Goal: Information Seeking & Learning: Learn about a topic

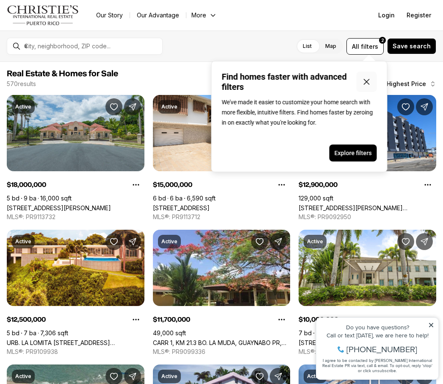
click at [371, 79] on icon "Close popover" at bounding box center [367, 82] width 10 height 10
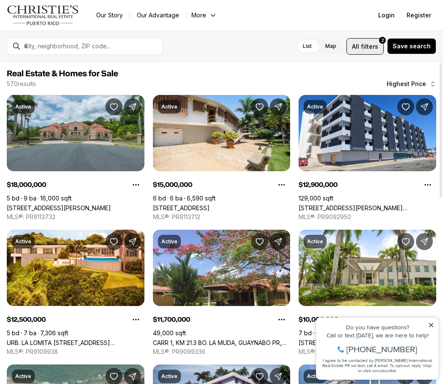
click at [377, 49] on span "filters" at bounding box center [369, 46] width 17 height 9
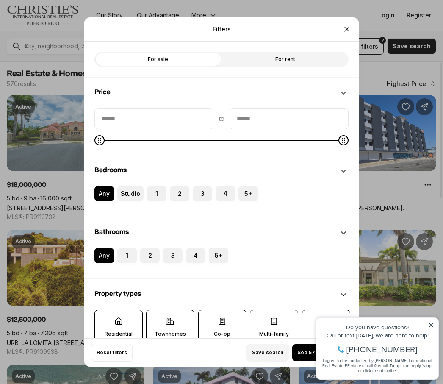
click at [177, 52] on label "For sale" at bounding box center [157, 59] width 127 height 15
click at [222, 186] on button "4" at bounding box center [220, 190] width 8 height 8
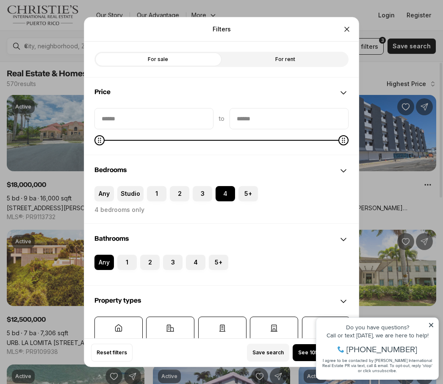
click at [205, 186] on label "3" at bounding box center [202, 193] width 19 height 15
click at [201, 186] on button "3" at bounding box center [197, 190] width 8 height 8
click at [197, 186] on button "3" at bounding box center [197, 190] width 8 height 8
click at [217, 186] on button "4" at bounding box center [220, 190] width 8 height 8
click at [205, 186] on label "3" at bounding box center [202, 193] width 19 height 15
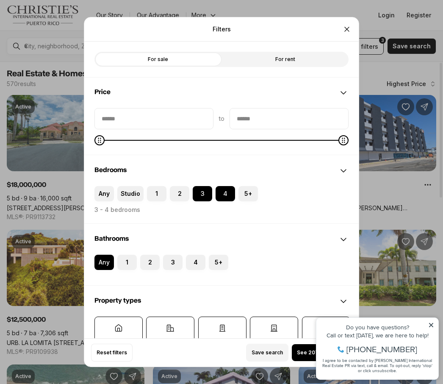
click at [201, 186] on button "3" at bounding box center [197, 190] width 8 height 8
click at [198, 186] on button "3" at bounding box center [197, 190] width 8 height 8
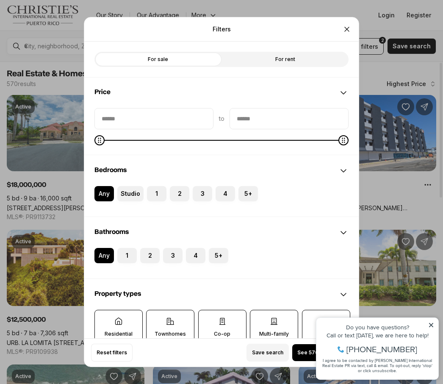
click at [222, 186] on button "4" at bounding box center [220, 190] width 8 height 8
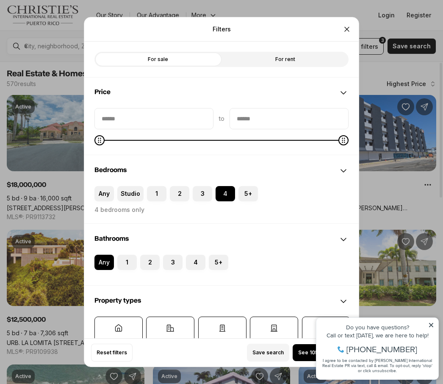
click at [170, 255] on button "3" at bounding box center [167, 259] width 8 height 8
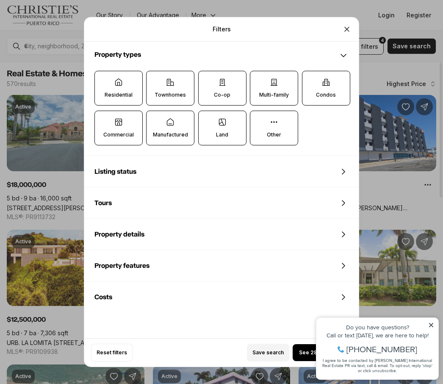
scroll to position [252, 0]
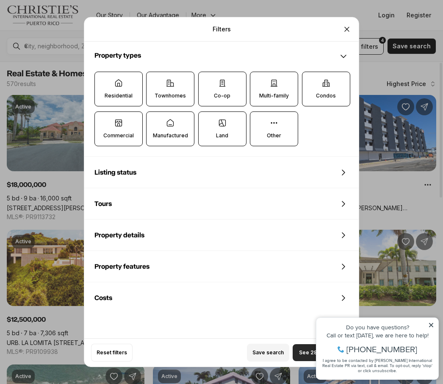
click at [305, 356] on span "See 28 properties" at bounding box center [322, 352] width 47 height 7
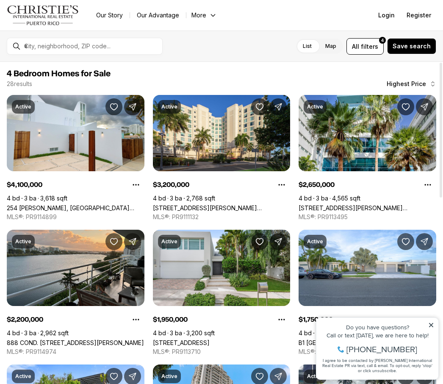
scroll to position [0, 0]
click at [47, 46] on input "text" at bounding box center [91, 46] width 135 height 8
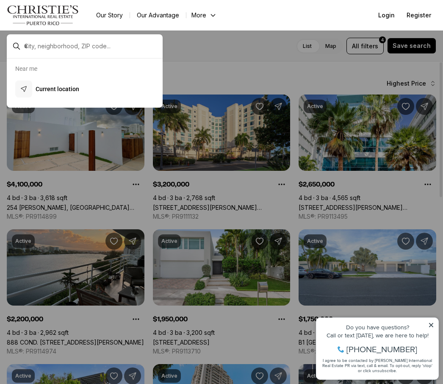
scroll to position [0, 0]
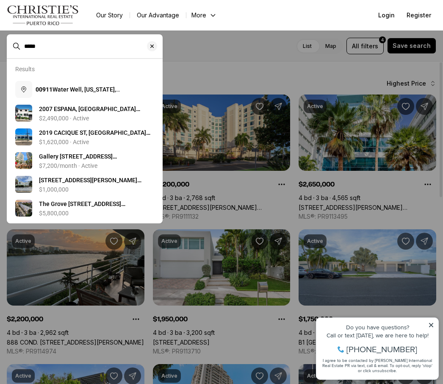
type input "*****"
type input "**********"
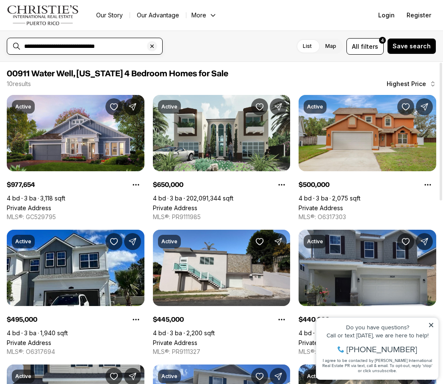
click at [130, 46] on input "**********" at bounding box center [91, 46] width 135 height 8
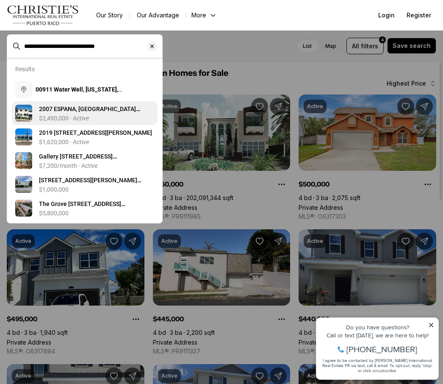
click at [67, 114] on div "2007 ESPANA, SAN JUAN PR, 00911 $2,490,000 · Active" at bounding box center [96, 113] width 115 height 17
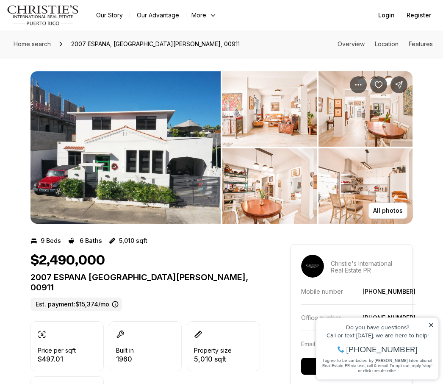
click at [152, 188] on img "View image gallery" at bounding box center [125, 147] width 190 height 152
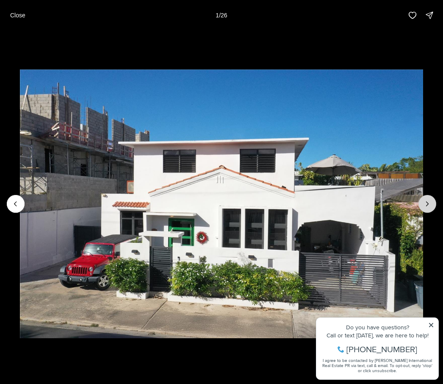
click at [429, 208] on icon "Next slide" at bounding box center [427, 203] width 8 height 8
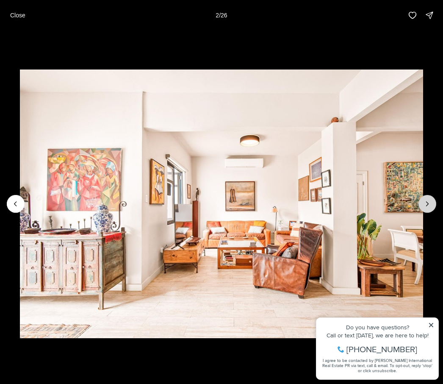
click at [421, 203] on button "Next slide" at bounding box center [427, 204] width 18 height 18
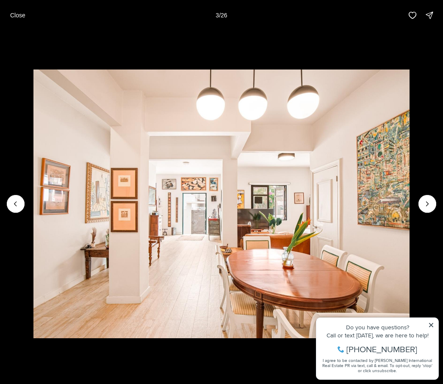
click at [410, 205] on img "3 of 26" at bounding box center [221, 203] width 377 height 269
click at [421, 205] on button "Next slide" at bounding box center [427, 204] width 18 height 18
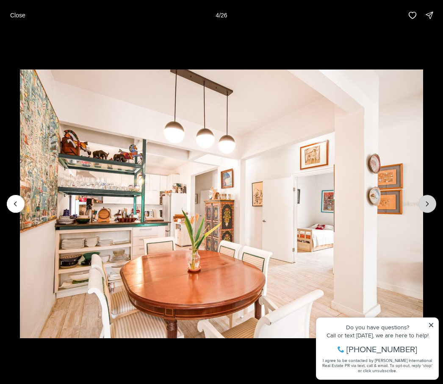
click at [418, 204] on button "Next slide" at bounding box center [427, 204] width 18 height 18
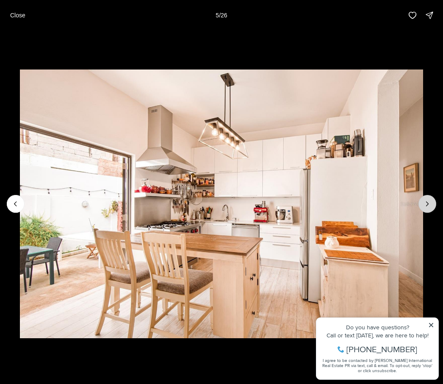
click at [424, 204] on icon "Next slide" at bounding box center [427, 203] width 8 height 8
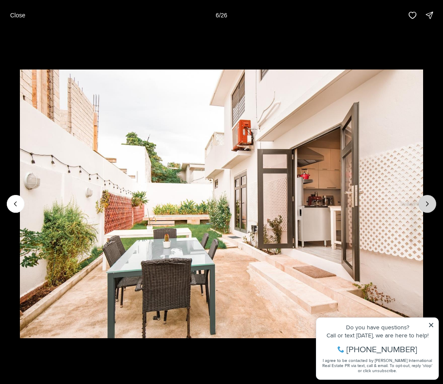
click at [423, 205] on icon "Next slide" at bounding box center [427, 203] width 8 height 8
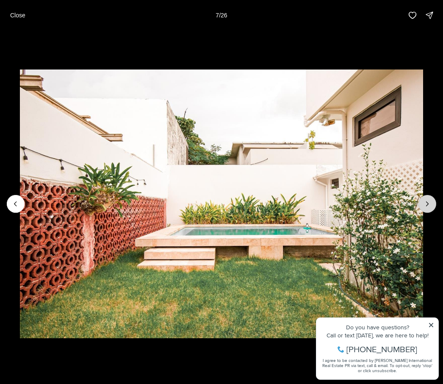
click at [426, 205] on icon "Next slide" at bounding box center [427, 203] width 8 height 8
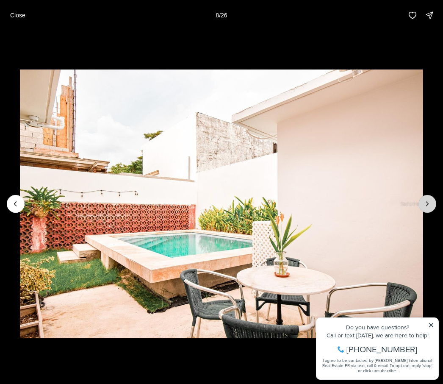
click at [424, 208] on icon "Next slide" at bounding box center [427, 203] width 8 height 8
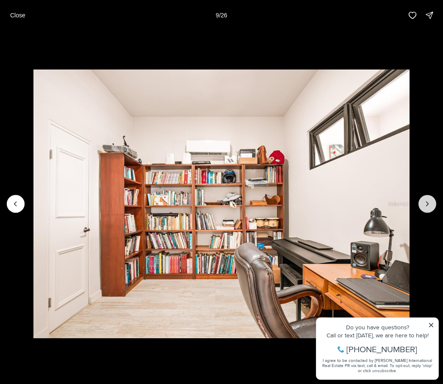
click at [430, 208] on icon "Next slide" at bounding box center [427, 203] width 8 height 8
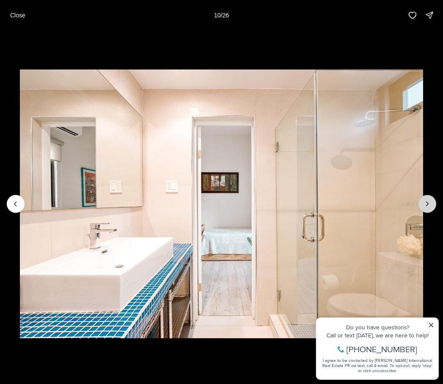
click at [427, 205] on icon "Next slide" at bounding box center [427, 203] width 8 height 8
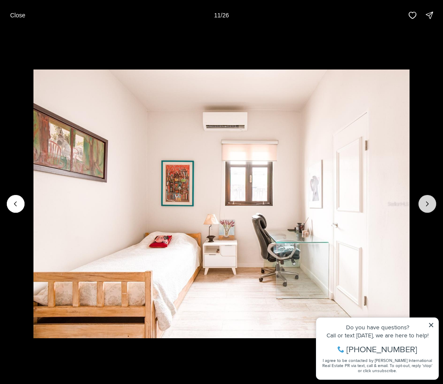
click at [419, 205] on button "Next slide" at bounding box center [427, 204] width 18 height 18
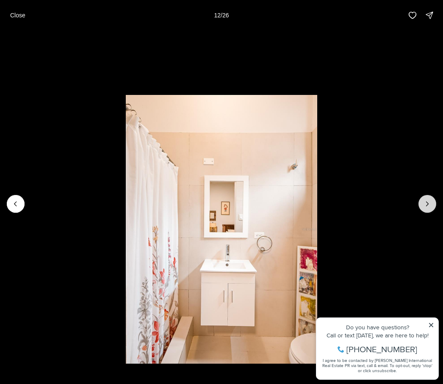
click at [424, 204] on icon "Next slide" at bounding box center [427, 203] width 8 height 8
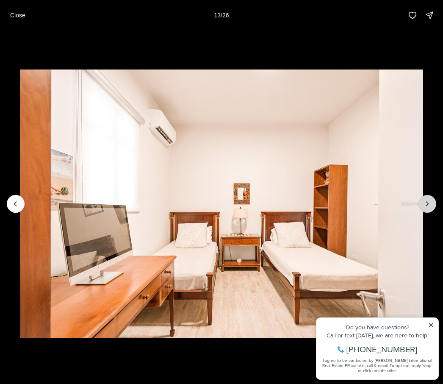
click at [420, 205] on button "Next slide" at bounding box center [427, 204] width 18 height 18
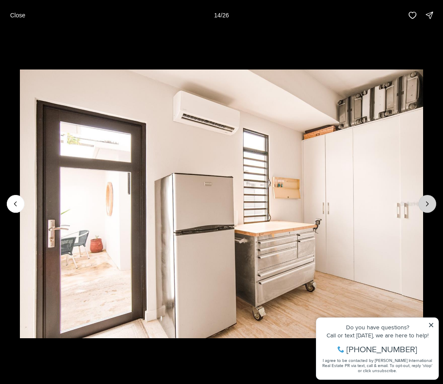
click at [431, 205] on icon "Next slide" at bounding box center [427, 203] width 8 height 8
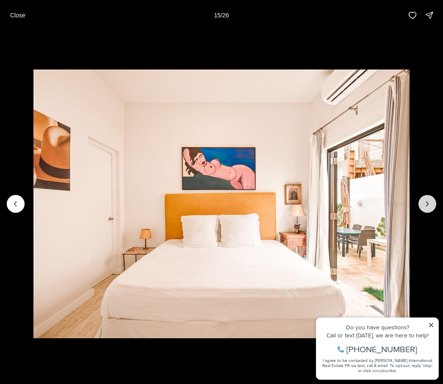
click at [424, 208] on icon "Next slide" at bounding box center [427, 203] width 8 height 8
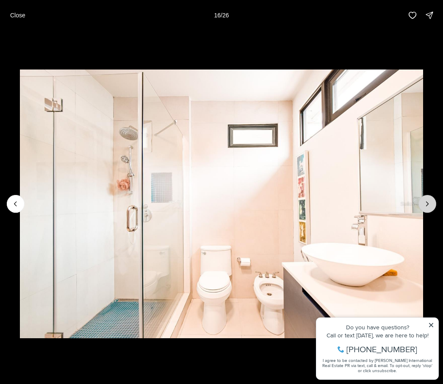
click at [426, 202] on icon "Next slide" at bounding box center [427, 204] width 2 height 4
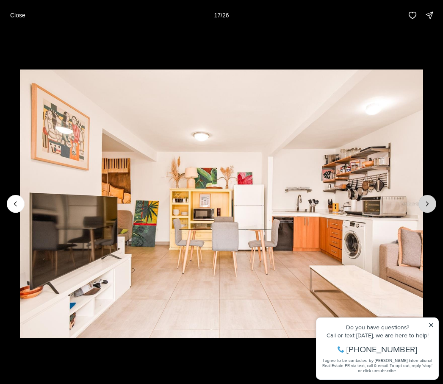
click at [426, 205] on icon "Next slide" at bounding box center [427, 203] width 8 height 8
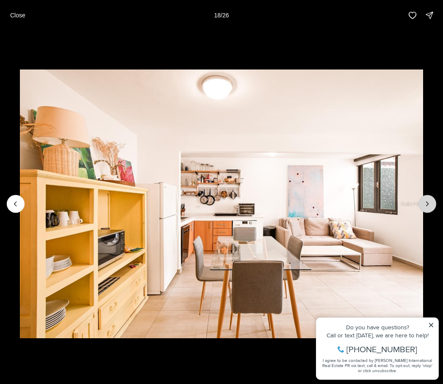
click at [423, 207] on icon "Next slide" at bounding box center [427, 203] width 8 height 8
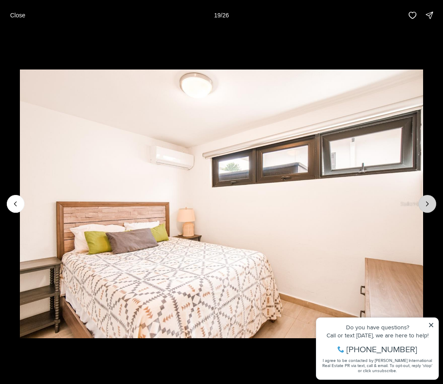
click at [426, 212] on button "Next slide" at bounding box center [427, 204] width 18 height 18
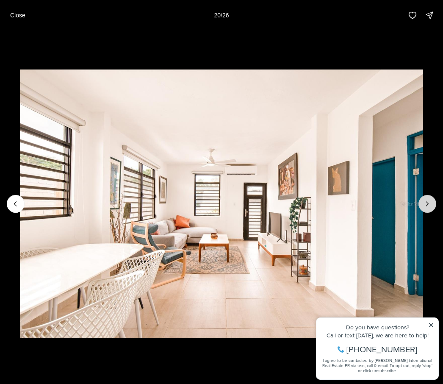
click at [424, 205] on icon "Next slide" at bounding box center [427, 203] width 8 height 8
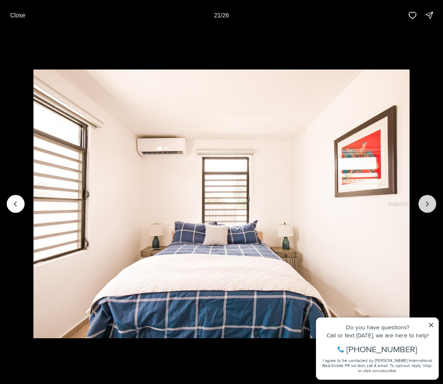
click at [426, 208] on icon "Next slide" at bounding box center [427, 203] width 8 height 8
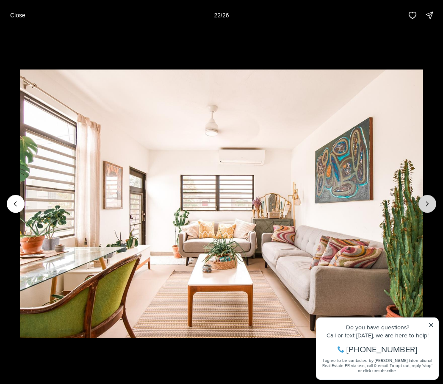
click at [427, 207] on icon "Next slide" at bounding box center [427, 203] width 8 height 8
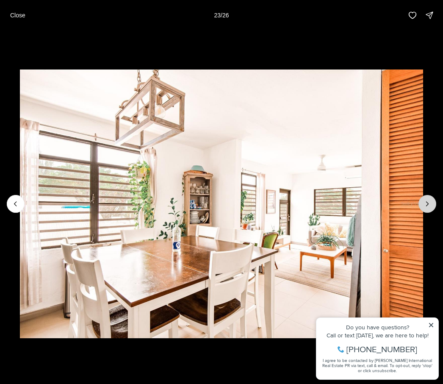
click at [428, 205] on icon "Next slide" at bounding box center [427, 203] width 8 height 8
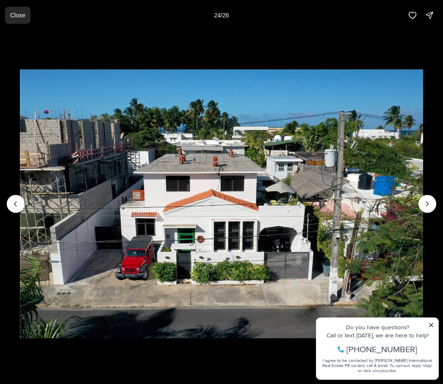
click at [16, 9] on button "Close" at bounding box center [17, 15] width 25 height 17
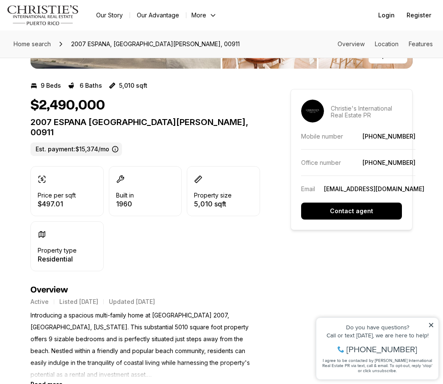
scroll to position [148, 0]
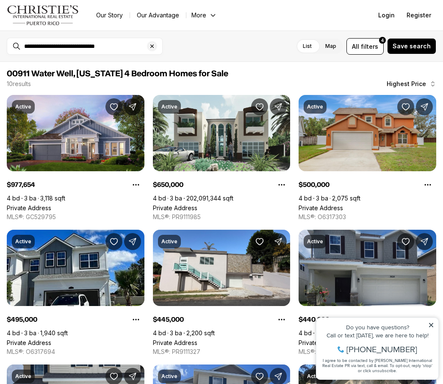
click at [147, 51] on button "Clear search input" at bounding box center [154, 46] width 15 height 16
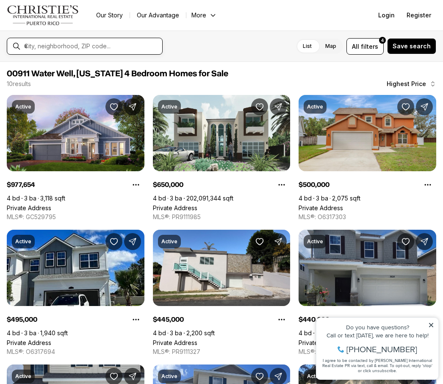
click at [88, 44] on input "text" at bounding box center [91, 46] width 135 height 8
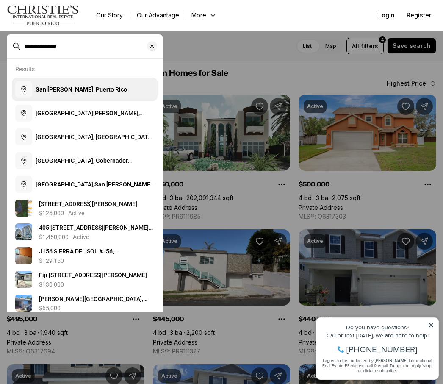
type input "**********"
click at [90, 92] on span "San Juan, Puert o Rico" at bounding box center [81, 89] width 91 height 7
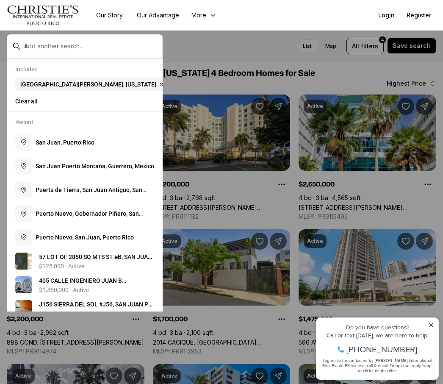
click at [433, 324] on icon at bounding box center [431, 325] width 4 height 4
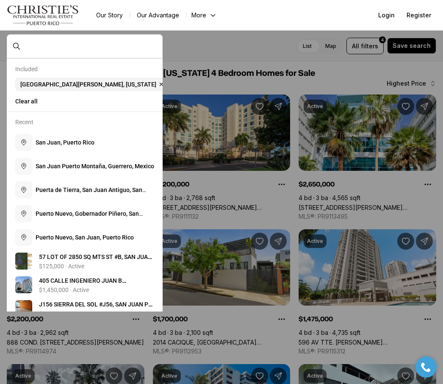
click at [278, 86] on div at bounding box center [221, 192] width 443 height 384
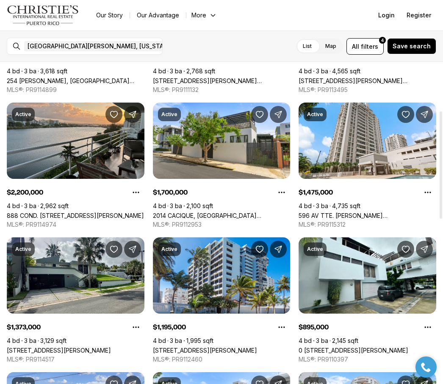
scroll to position [151, 0]
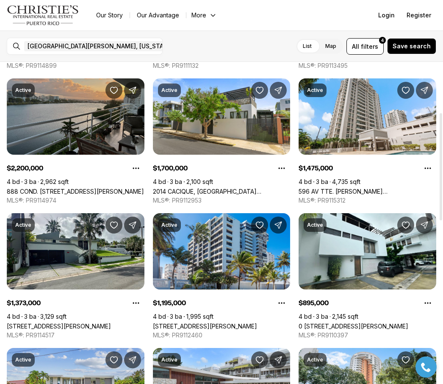
click at [96, 188] on link "888 COND. [STREET_ADDRESS][PERSON_NAME]" at bounding box center [75, 191] width 137 height 7
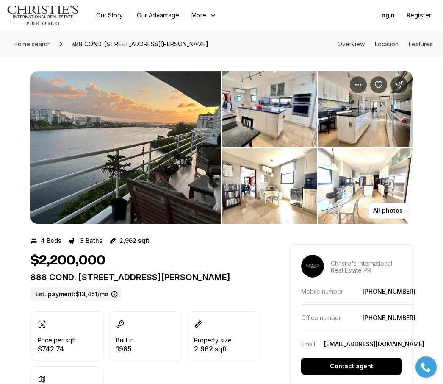
click at [274, 122] on img "View image gallery" at bounding box center [269, 108] width 94 height 75
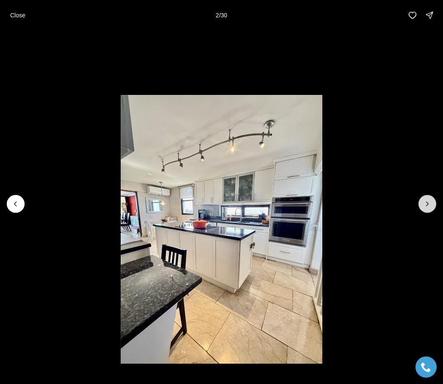
click at [430, 205] on icon "Next slide" at bounding box center [427, 203] width 8 height 8
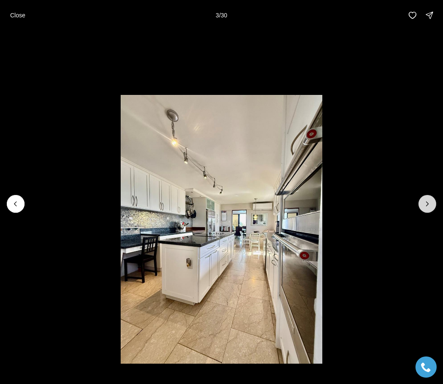
click at [424, 197] on button "Next slide" at bounding box center [427, 204] width 18 height 18
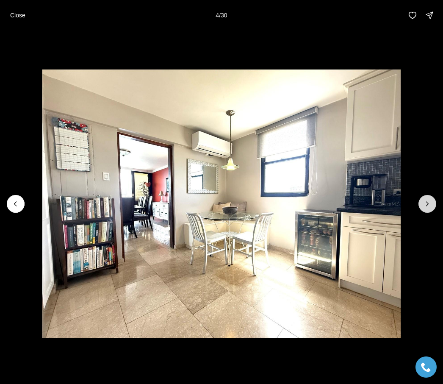
click at [429, 200] on icon "Next slide" at bounding box center [427, 203] width 8 height 8
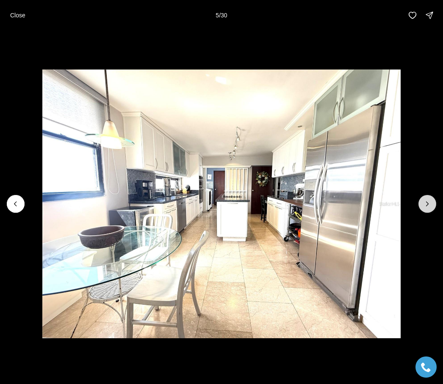
click at [429, 202] on icon "Next slide" at bounding box center [427, 203] width 8 height 8
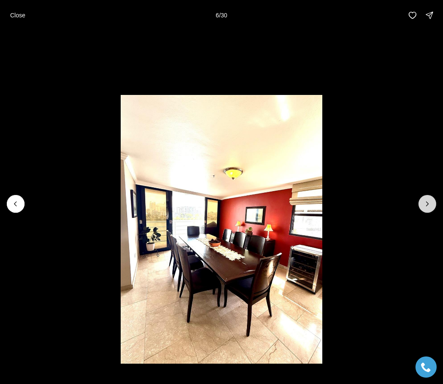
click at [430, 204] on icon "Next slide" at bounding box center [427, 203] width 8 height 8
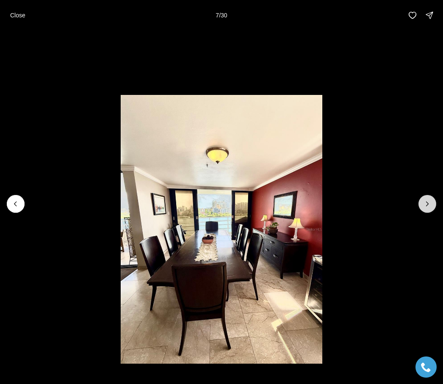
click at [426, 208] on icon "Next slide" at bounding box center [427, 203] width 8 height 8
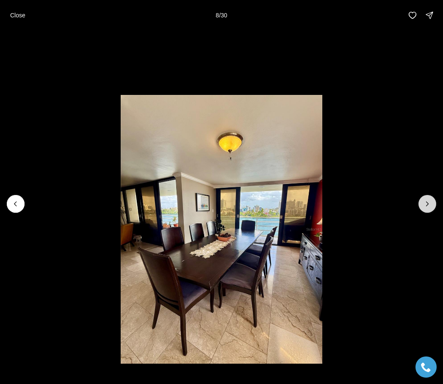
click at [425, 207] on icon "Next slide" at bounding box center [427, 203] width 8 height 8
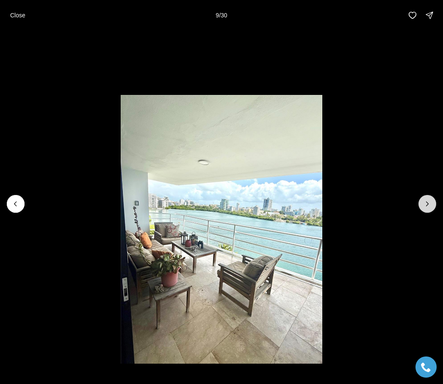
click at [424, 202] on icon "Next slide" at bounding box center [427, 203] width 8 height 8
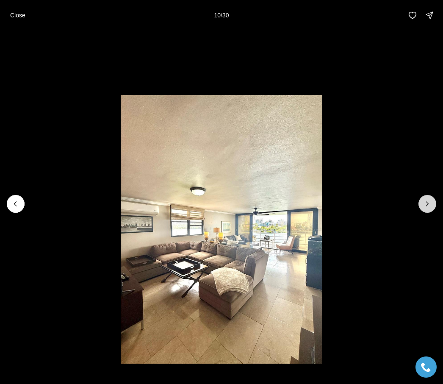
click at [426, 208] on icon "Next slide" at bounding box center [427, 203] width 8 height 8
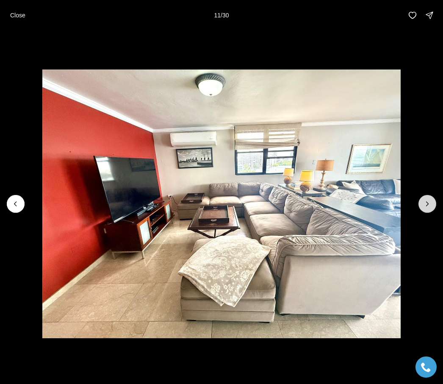
click at [424, 207] on icon "Next slide" at bounding box center [427, 203] width 8 height 8
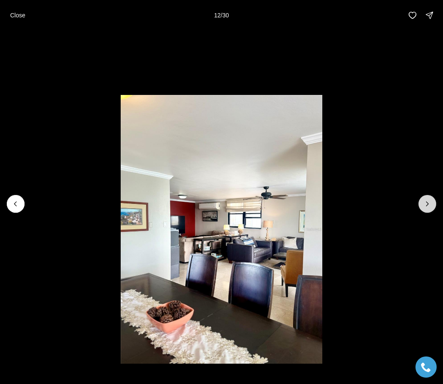
click at [425, 203] on icon "Next slide" at bounding box center [427, 203] width 8 height 8
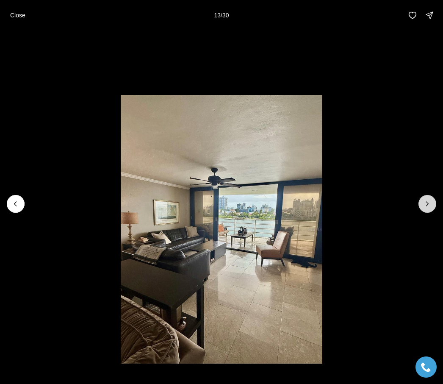
click at [426, 207] on icon "Next slide" at bounding box center [427, 203] width 8 height 8
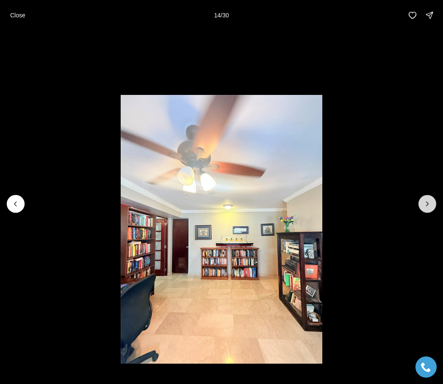
click at [424, 208] on icon "Next slide" at bounding box center [427, 203] width 8 height 8
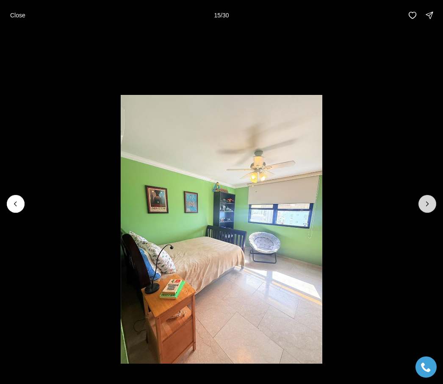
click at [429, 202] on icon "Next slide" at bounding box center [427, 203] width 8 height 8
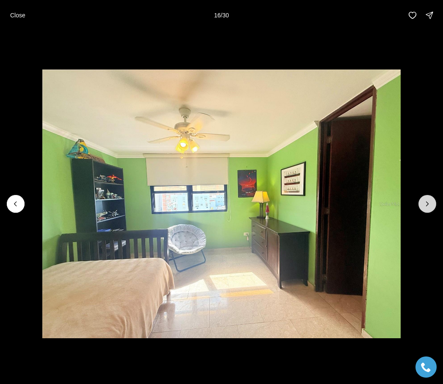
click at [430, 205] on icon "Next slide" at bounding box center [427, 203] width 8 height 8
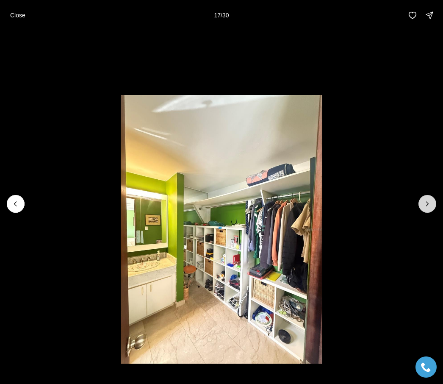
click at [429, 204] on icon "Next slide" at bounding box center [427, 203] width 8 height 8
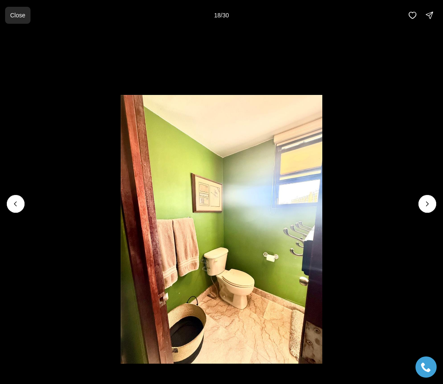
click at [11, 17] on p "Close" at bounding box center [17, 15] width 15 height 7
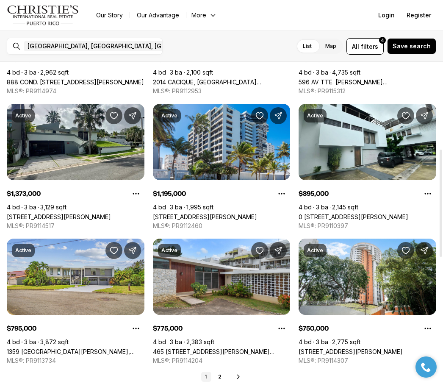
scroll to position [265, 0]
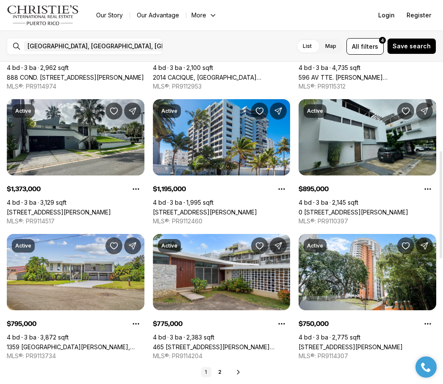
click at [404, 208] on link "0 CALLE ALMENDRO #2, SAN JUAN PR, 00913" at bounding box center [354, 211] width 110 height 7
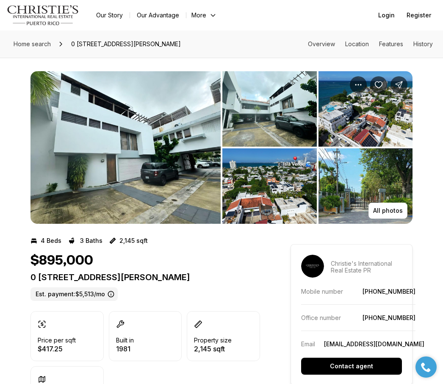
click at [106, 154] on img "View image gallery" at bounding box center [125, 147] width 190 height 152
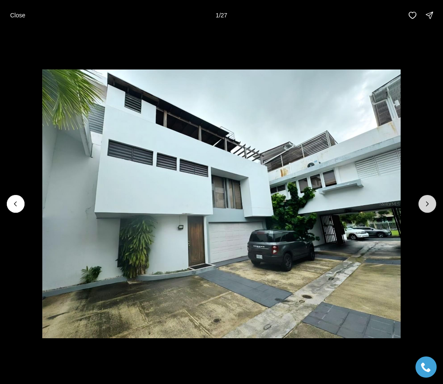
click at [424, 200] on icon "Next slide" at bounding box center [427, 203] width 8 height 8
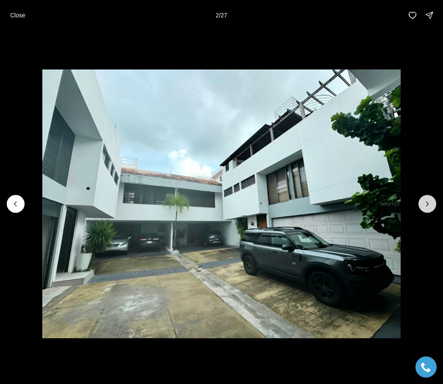
click at [426, 203] on icon "Next slide" at bounding box center [427, 203] width 8 height 8
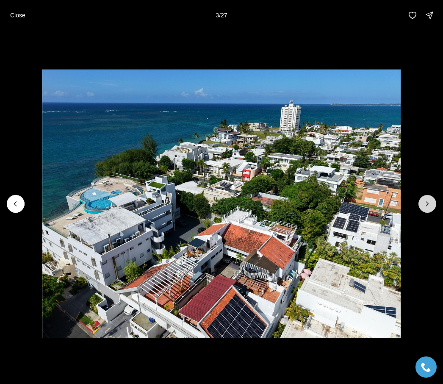
click at [424, 201] on icon "Next slide" at bounding box center [427, 203] width 8 height 8
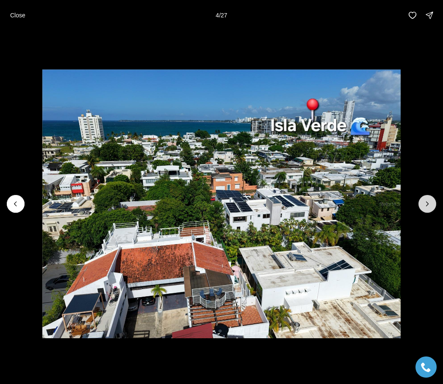
click at [428, 201] on icon "Next slide" at bounding box center [427, 203] width 8 height 8
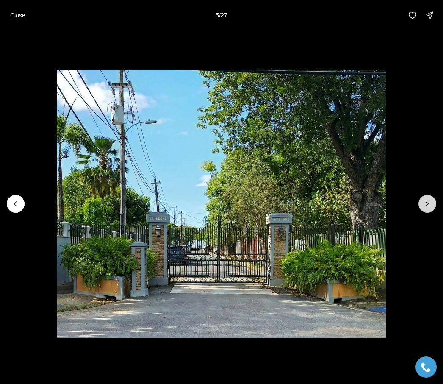
click at [426, 200] on icon "Next slide" at bounding box center [427, 203] width 8 height 8
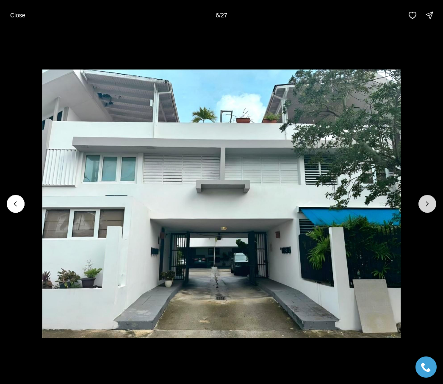
click at [423, 207] on button "Next slide" at bounding box center [427, 204] width 18 height 18
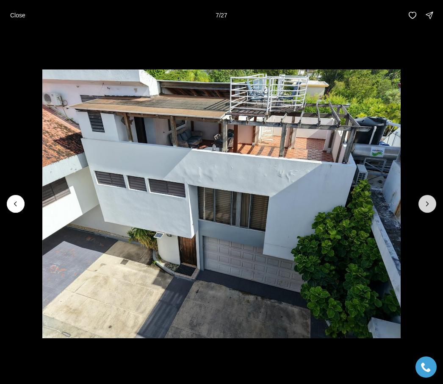
click at [424, 202] on icon "Next slide" at bounding box center [427, 203] width 8 height 8
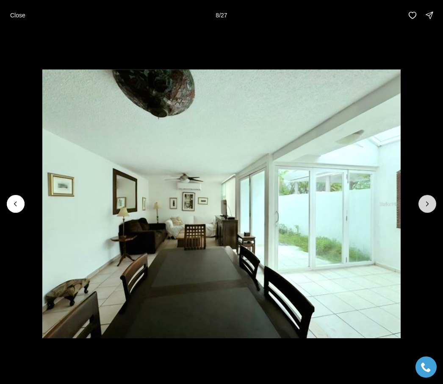
click at [427, 200] on icon "Next slide" at bounding box center [427, 203] width 8 height 8
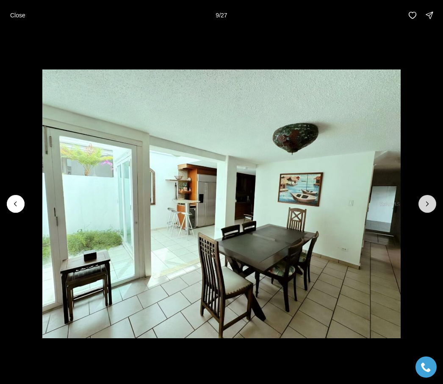
click at [425, 200] on icon "Next slide" at bounding box center [427, 203] width 8 height 8
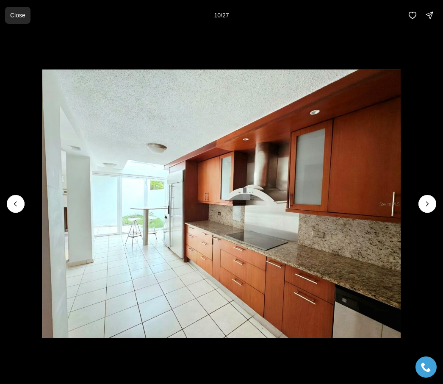
click at [20, 23] on button "Close" at bounding box center [17, 15] width 25 height 17
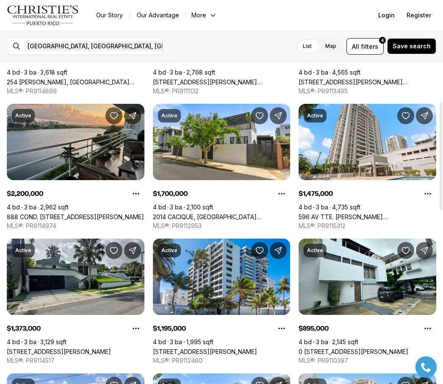
scroll to position [119, 0]
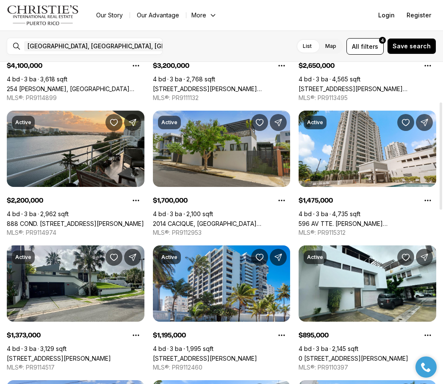
click at [181, 220] on link "2014 CACIQUE, [GEOGRAPHIC_DATA][PERSON_NAME], 00911" at bounding box center [222, 223] width 138 height 7
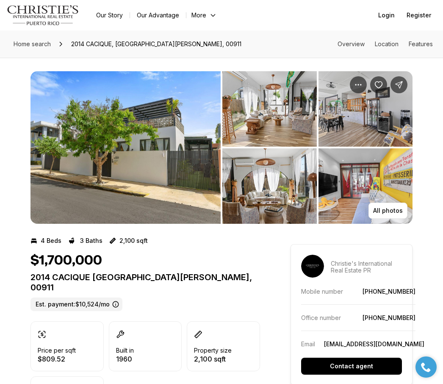
click at [98, 165] on img "View image gallery" at bounding box center [125, 147] width 190 height 152
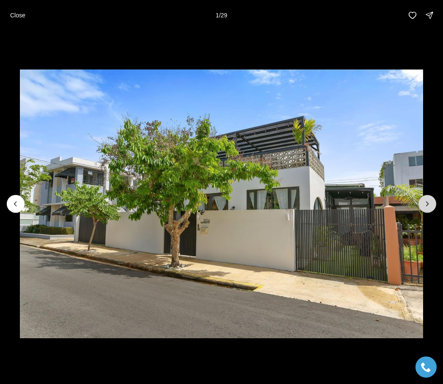
click at [429, 200] on icon "Next slide" at bounding box center [427, 203] width 8 height 8
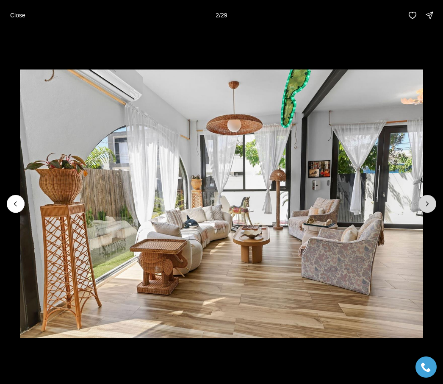
click at [429, 201] on icon "Next slide" at bounding box center [427, 203] width 8 height 8
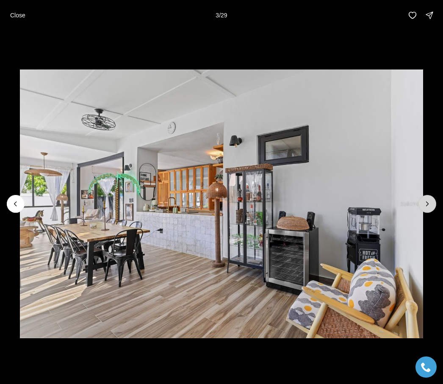
click at [430, 207] on icon "Next slide" at bounding box center [427, 203] width 8 height 8
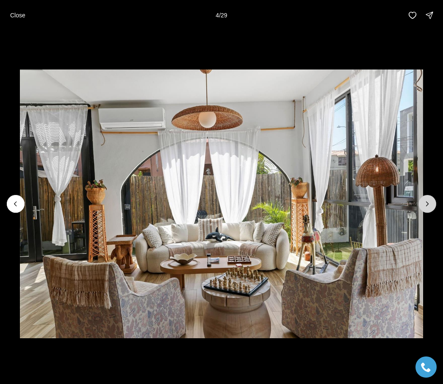
click at [424, 200] on icon "Next slide" at bounding box center [427, 203] width 8 height 8
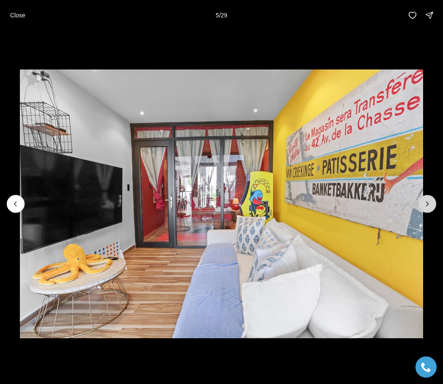
click at [424, 205] on icon "Next slide" at bounding box center [427, 203] width 8 height 8
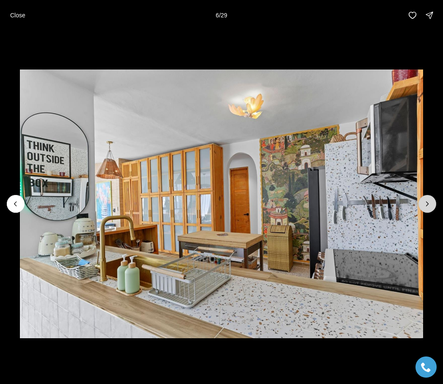
click at [421, 203] on button "Next slide" at bounding box center [427, 204] width 18 height 18
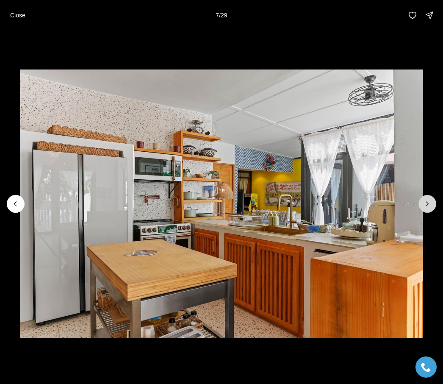
click at [419, 205] on button "Next slide" at bounding box center [427, 204] width 18 height 18
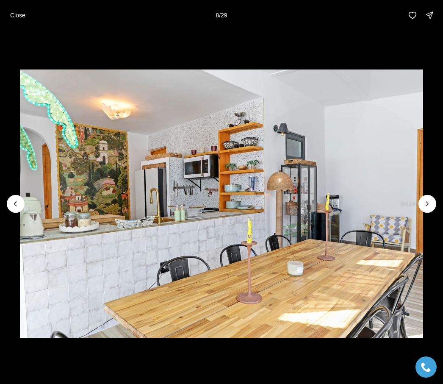
click at [416, 202] on img "8 of 29" at bounding box center [221, 203] width 403 height 269
click at [421, 204] on button "Next slide" at bounding box center [427, 204] width 18 height 18
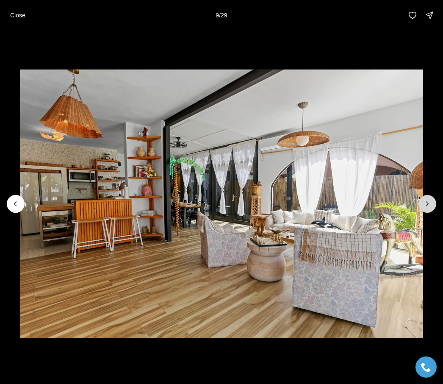
click at [426, 207] on icon "Next slide" at bounding box center [427, 203] width 8 height 8
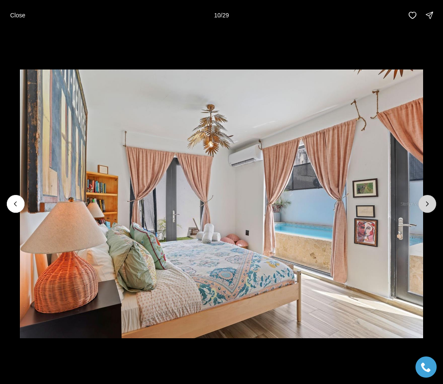
click at [428, 205] on icon "Next slide" at bounding box center [427, 203] width 8 height 8
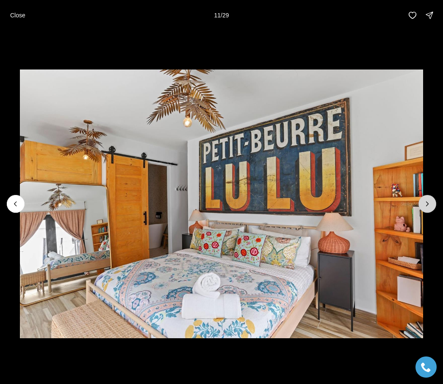
click at [430, 204] on icon "Next slide" at bounding box center [427, 203] width 8 height 8
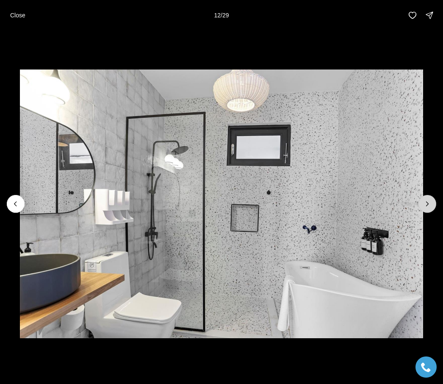
click at [429, 204] on icon "Next slide" at bounding box center [427, 203] width 8 height 8
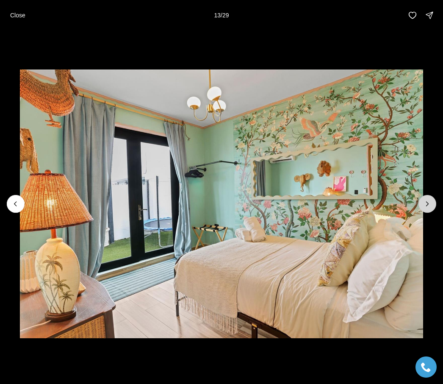
click at [429, 203] on icon "Next slide" at bounding box center [427, 203] width 8 height 8
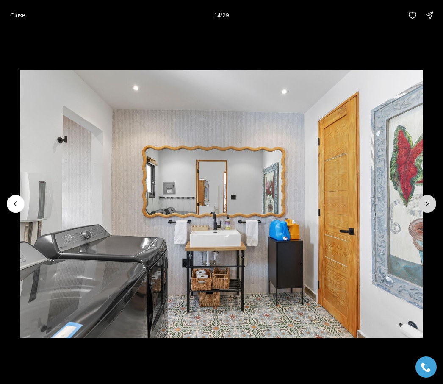
click at [430, 203] on icon "Next slide" at bounding box center [427, 203] width 8 height 8
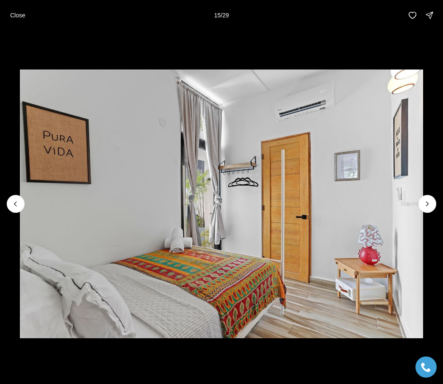
click at [423, 200] on img "15 of 29" at bounding box center [221, 203] width 403 height 269
click at [430, 207] on icon "Next slide" at bounding box center [427, 203] width 8 height 8
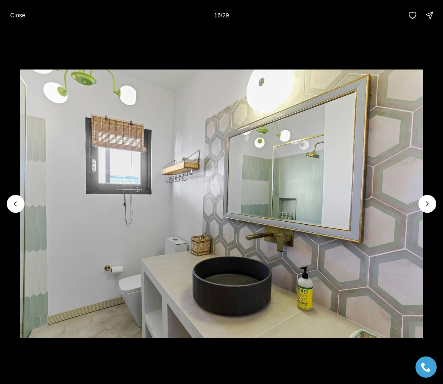
click at [25, 28] on div "Close 16 / 29" at bounding box center [221, 15] width 443 height 30
click at [17, 16] on p "Close" at bounding box center [17, 15] width 15 height 7
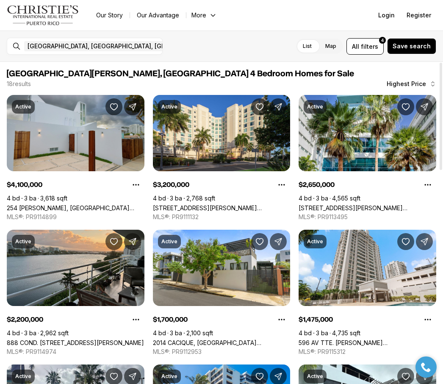
click at [56, 204] on link "254 [PERSON_NAME], [GEOGRAPHIC_DATA][PERSON_NAME] PR, 00918" at bounding box center [76, 207] width 138 height 7
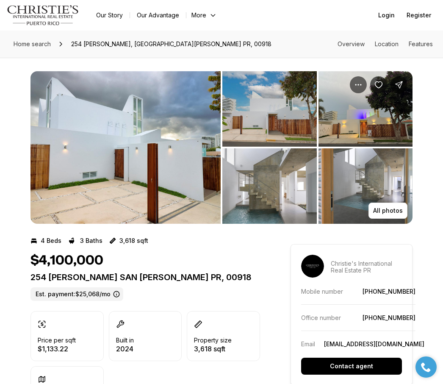
click at [155, 169] on img "View image gallery" at bounding box center [125, 147] width 190 height 152
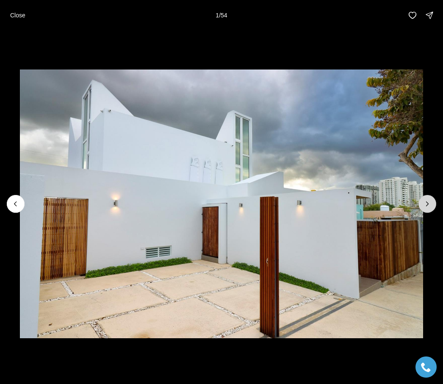
click at [430, 202] on icon "Next slide" at bounding box center [427, 203] width 8 height 8
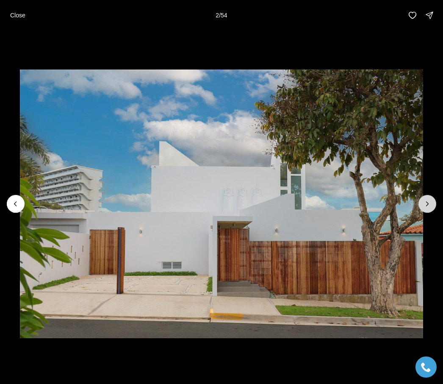
click at [426, 207] on icon "Next slide" at bounding box center [427, 203] width 8 height 8
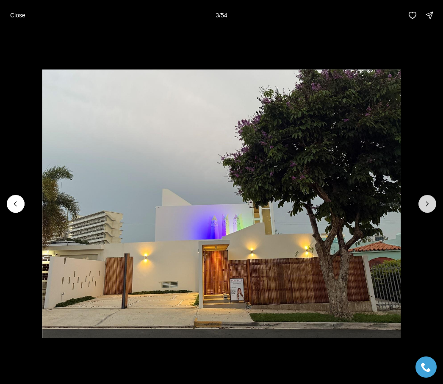
click at [429, 197] on button "Next slide" at bounding box center [427, 204] width 18 height 18
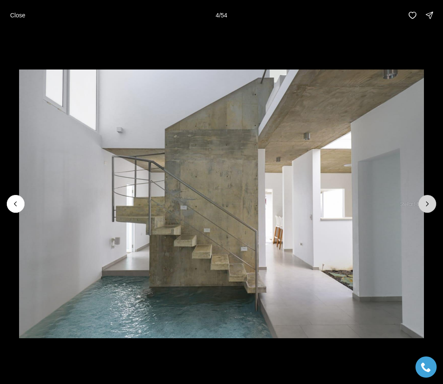
click at [424, 200] on icon "Next slide" at bounding box center [427, 203] width 8 height 8
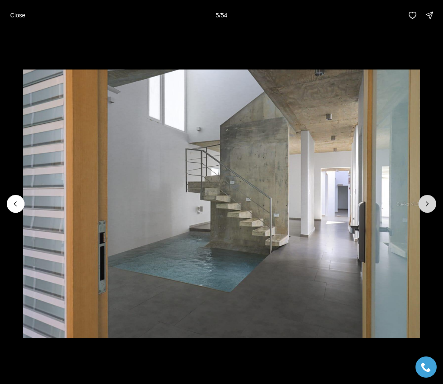
click at [429, 197] on button "Next slide" at bounding box center [427, 204] width 18 height 18
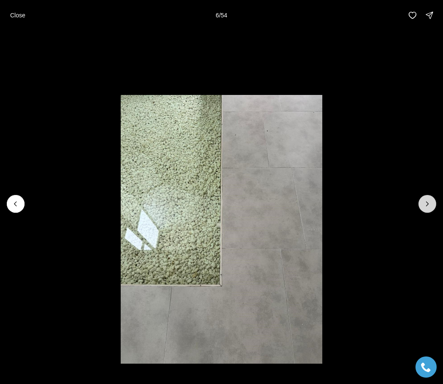
click at [429, 200] on icon "Next slide" at bounding box center [427, 203] width 8 height 8
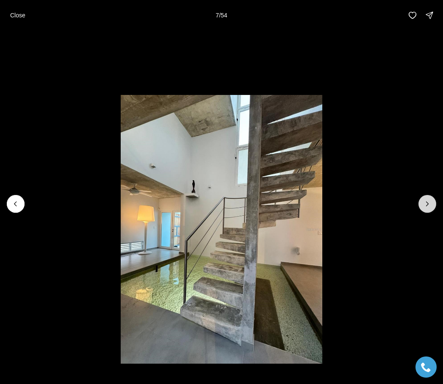
click at [426, 202] on icon "Next slide" at bounding box center [427, 204] width 2 height 4
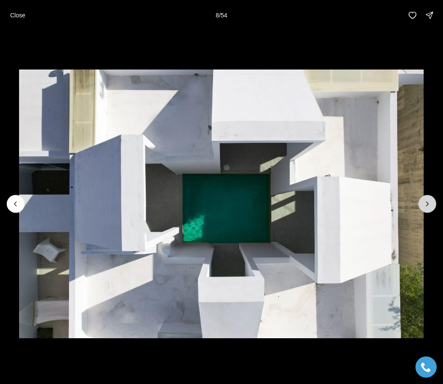
click at [426, 200] on icon "Next slide" at bounding box center [427, 203] width 8 height 8
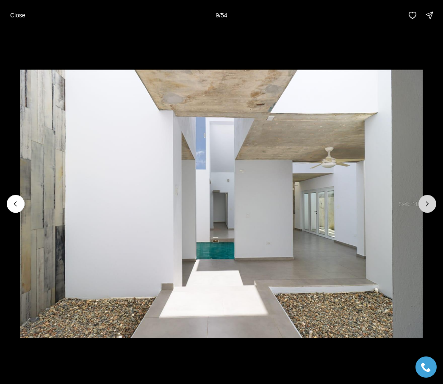
click at [428, 202] on icon "Next slide" at bounding box center [427, 203] width 8 height 8
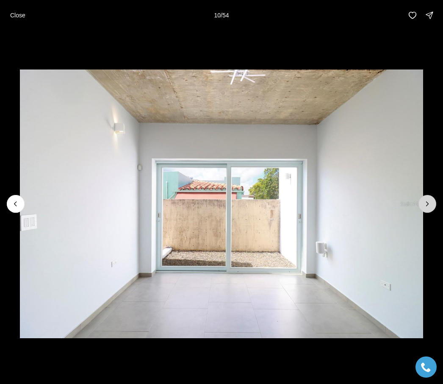
click at [426, 207] on icon "Next slide" at bounding box center [427, 203] width 8 height 8
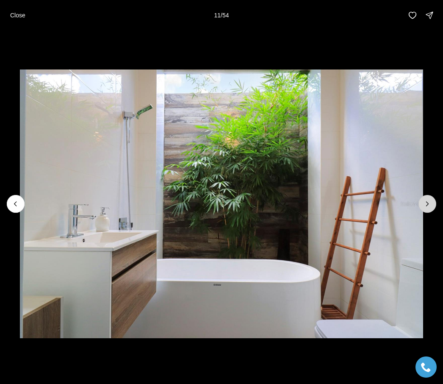
click at [426, 202] on icon "Next slide" at bounding box center [427, 203] width 8 height 8
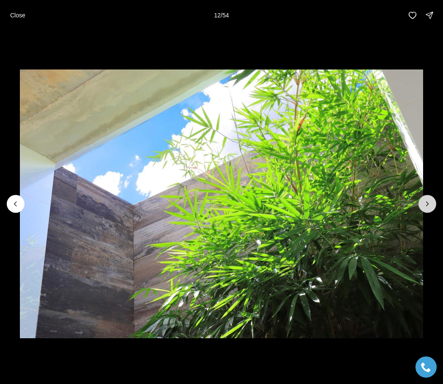
click at [431, 207] on icon "Next slide" at bounding box center [427, 203] width 8 height 8
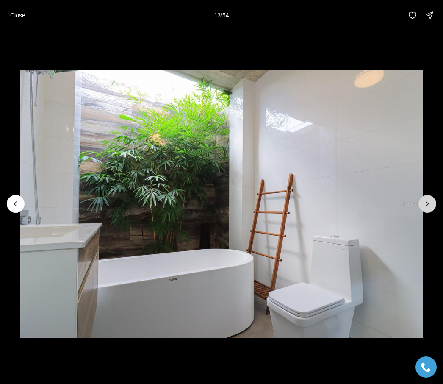
click at [427, 201] on icon "Next slide" at bounding box center [427, 203] width 8 height 8
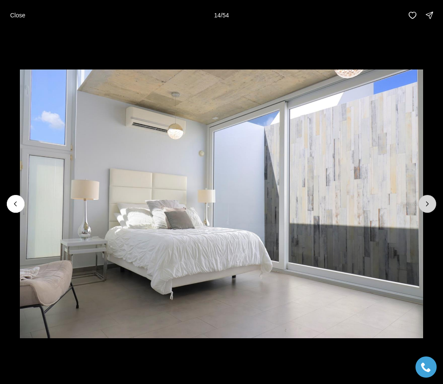
click at [428, 205] on icon "Next slide" at bounding box center [427, 204] width 2 height 4
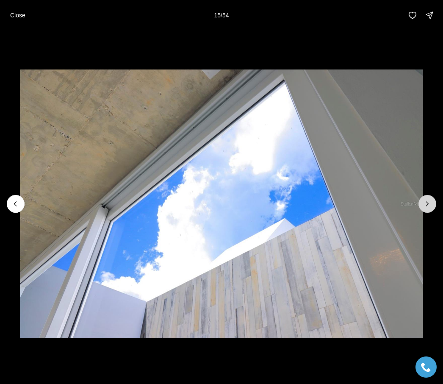
click at [429, 199] on icon "Next slide" at bounding box center [427, 203] width 8 height 8
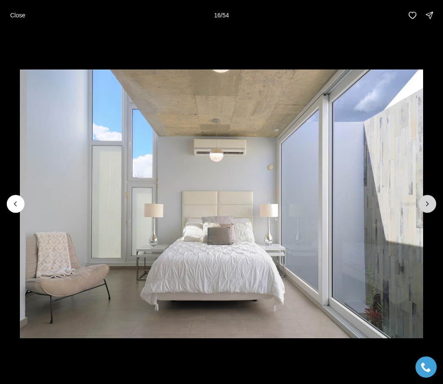
click at [425, 205] on icon "Next slide" at bounding box center [427, 203] width 8 height 8
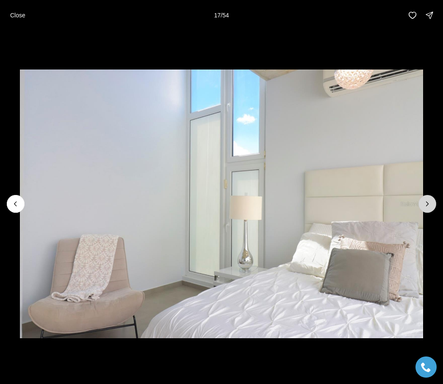
click at [424, 207] on icon "Next slide" at bounding box center [427, 203] width 8 height 8
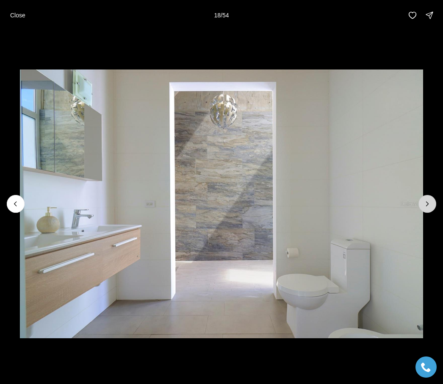
click at [429, 207] on icon "Next slide" at bounding box center [427, 203] width 8 height 8
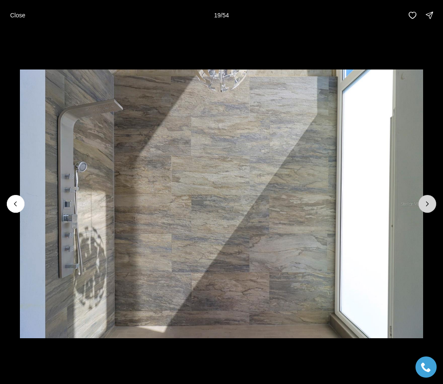
click at [430, 205] on icon "Next slide" at bounding box center [427, 203] width 8 height 8
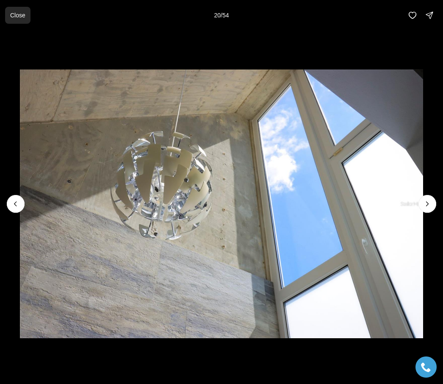
click at [14, 20] on button "Close" at bounding box center [17, 15] width 25 height 17
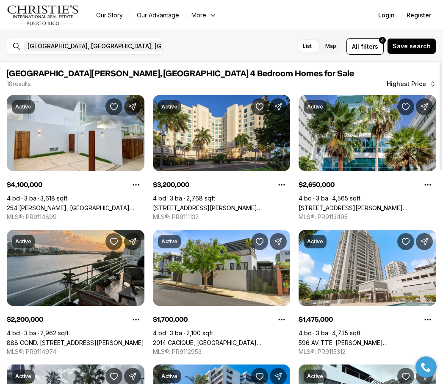
click at [216, 47] on icon "button" at bounding box center [219, 46] width 7 height 7
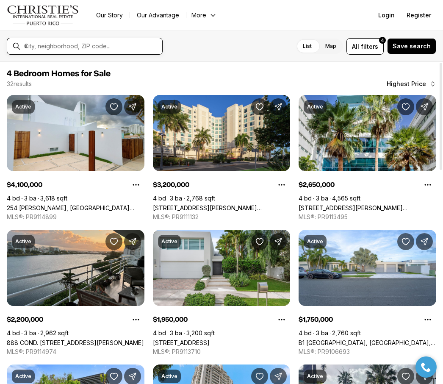
click at [86, 49] on input "text" at bounding box center [91, 46] width 135 height 8
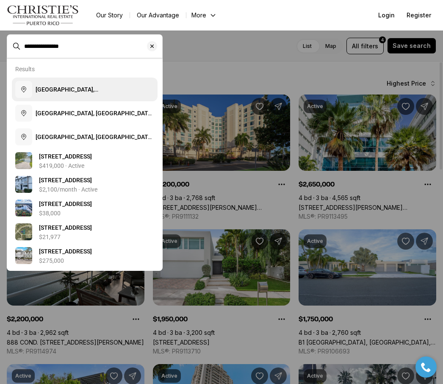
click at [135, 91] on span "[GEOGRAPHIC_DATA], [GEOGRAPHIC_DATA], [GEOGRAPHIC_DATA][PERSON_NAME], [US_STATE]" at bounding box center [95, 98] width 118 height 24
type input "**********"
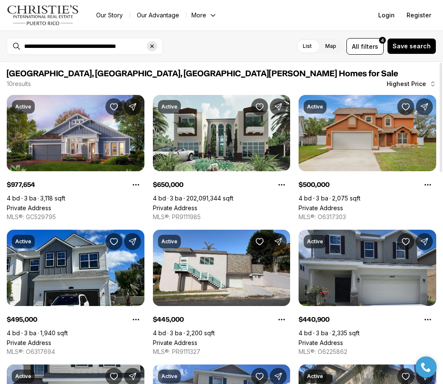
click at [154, 43] on icon "Clear search input" at bounding box center [152, 46] width 7 height 7
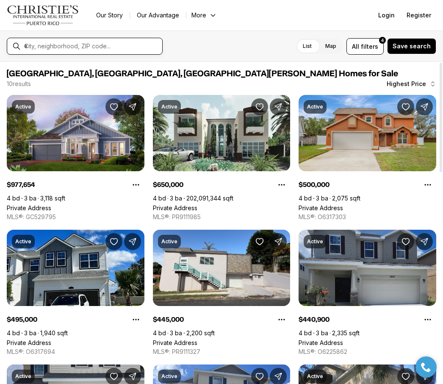
click at [60, 43] on input "text" at bounding box center [91, 46] width 135 height 8
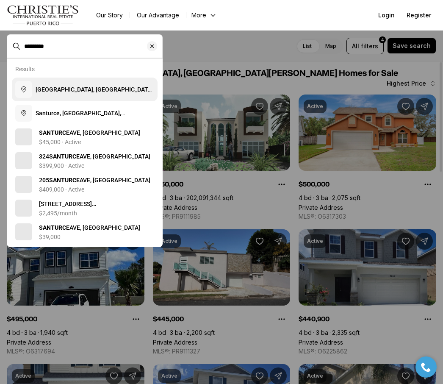
click at [122, 93] on span "[GEOGRAPHIC_DATA], [GEOGRAPHIC_DATA][PERSON_NAME], [US_STATE]" at bounding box center [95, 93] width 118 height 15
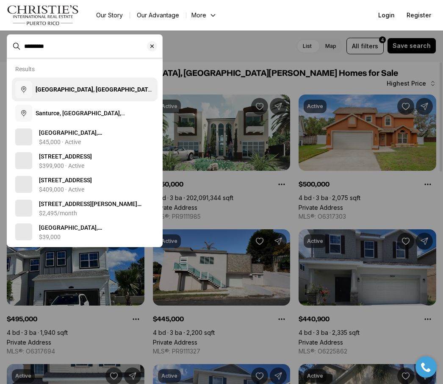
type input "**********"
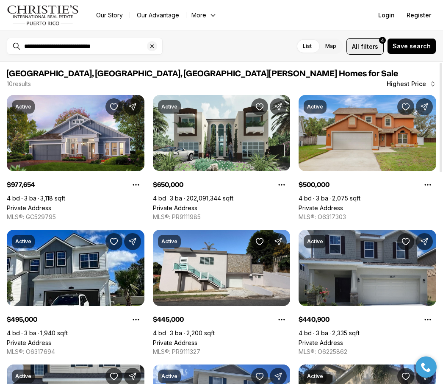
click at [371, 44] on span "filters" at bounding box center [369, 46] width 17 height 9
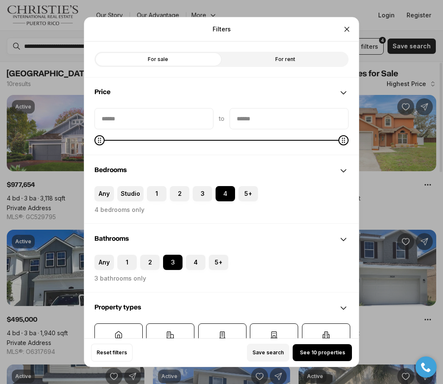
click at [184, 52] on label "For sale" at bounding box center [157, 59] width 127 height 15
click at [348, 25] on icon "Close" at bounding box center [347, 29] width 8 height 8
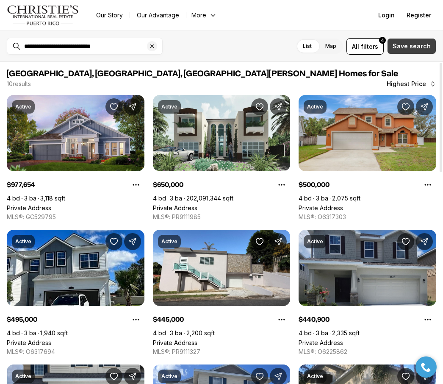
click at [420, 49] on span "Save search" at bounding box center [412, 46] width 38 height 7
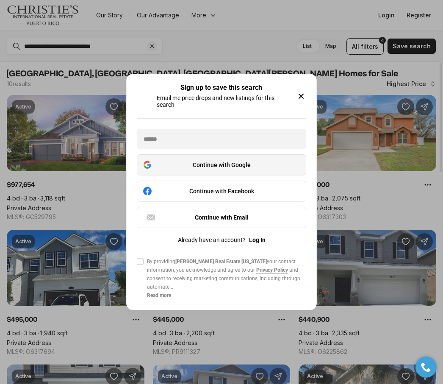
click at [262, 163] on div "Continue with Google" at bounding box center [221, 165] width 158 height 10
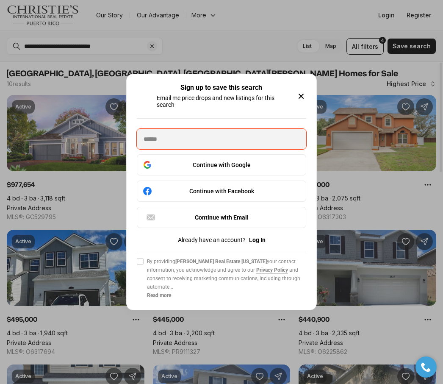
click at [305, 94] on icon "button" at bounding box center [301, 96] width 10 height 10
